Goal: Communication & Community: Participate in discussion

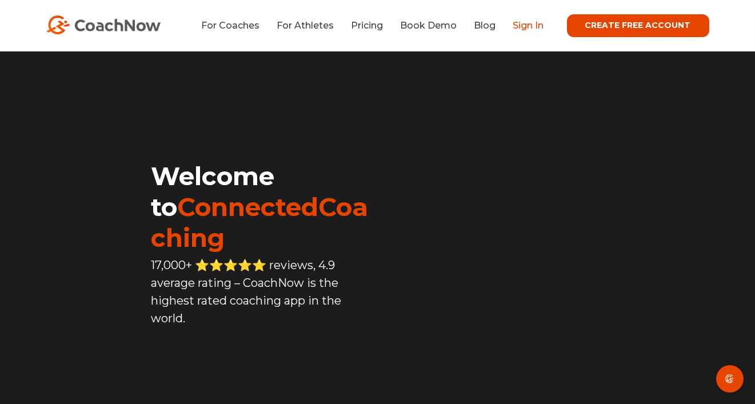
click at [539, 25] on link "Sign In" at bounding box center [528, 25] width 31 height 11
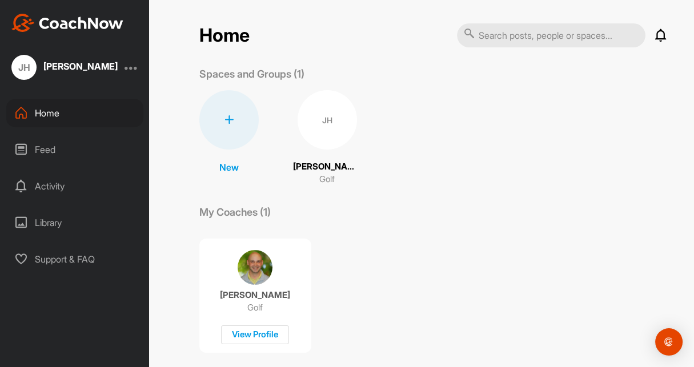
click at [658, 35] on icon at bounding box center [661, 36] width 14 height 14
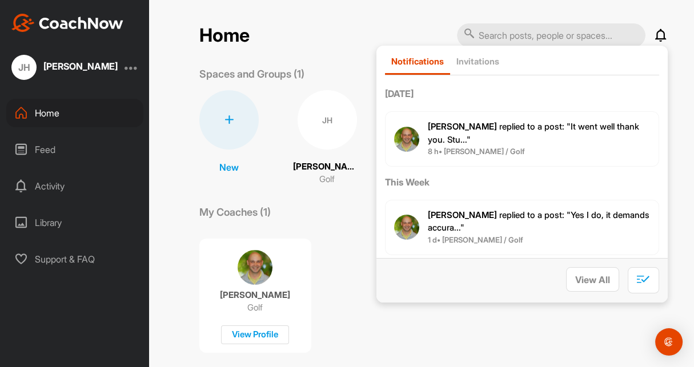
click at [548, 122] on span "[PERSON_NAME] replied to a post : "It went well thank you. Stu..."" at bounding box center [533, 133] width 211 height 24
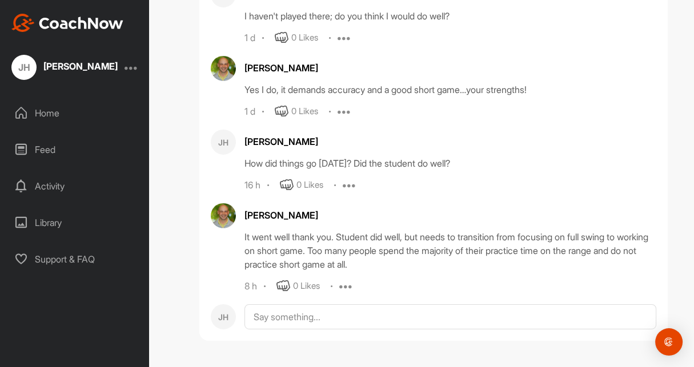
scroll to position [85564, 0]
